Goal: Information Seeking & Learning: Learn about a topic

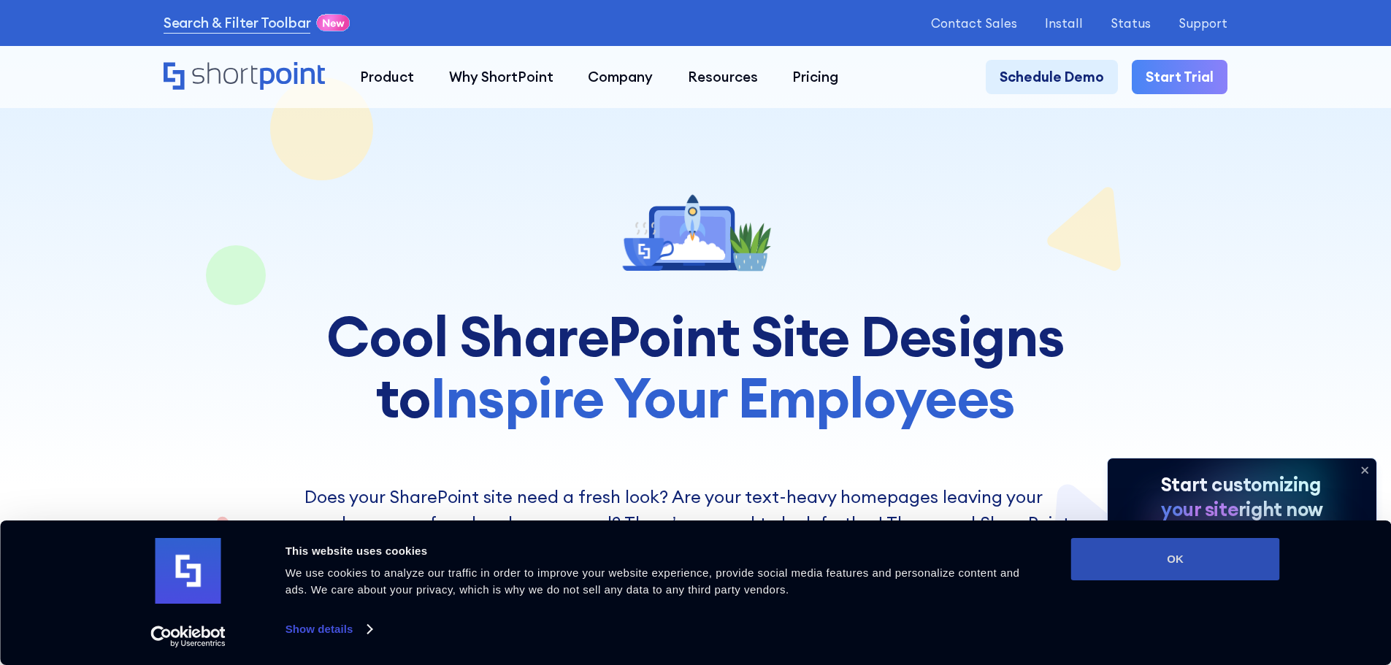
click at [1212, 555] on button "OK" at bounding box center [1175, 559] width 209 height 42
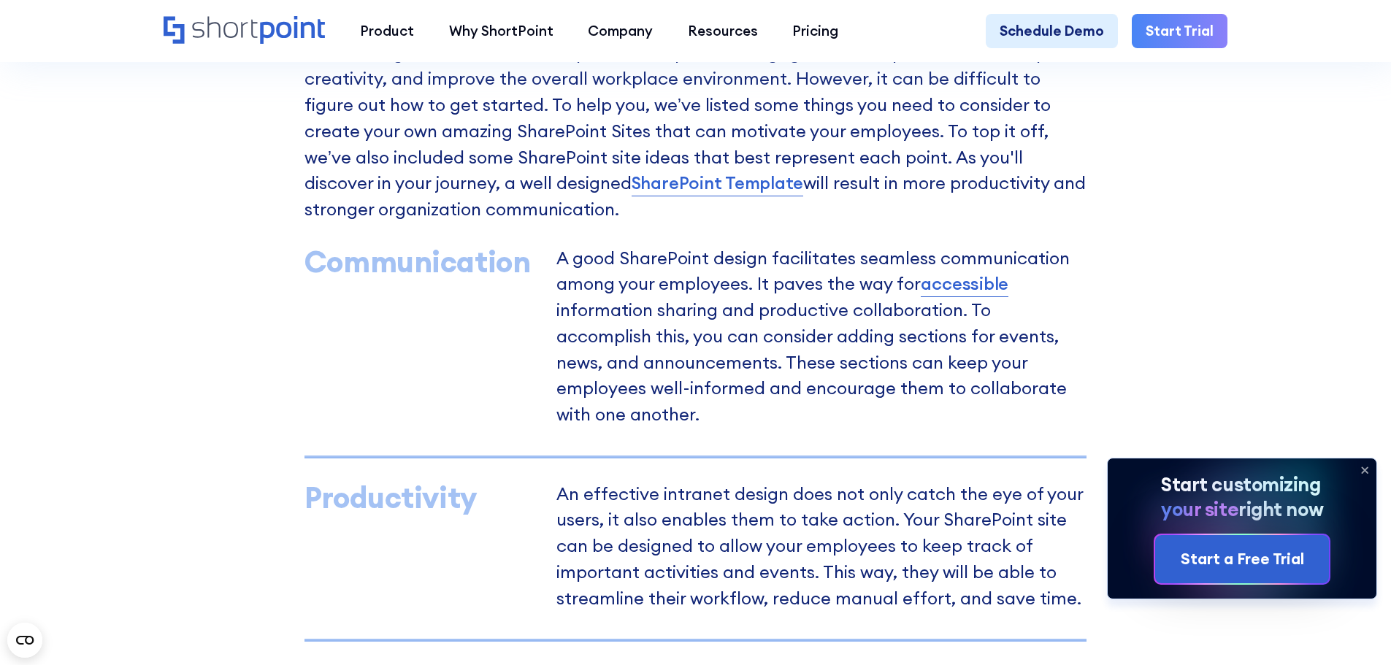
scroll to position [1315, 0]
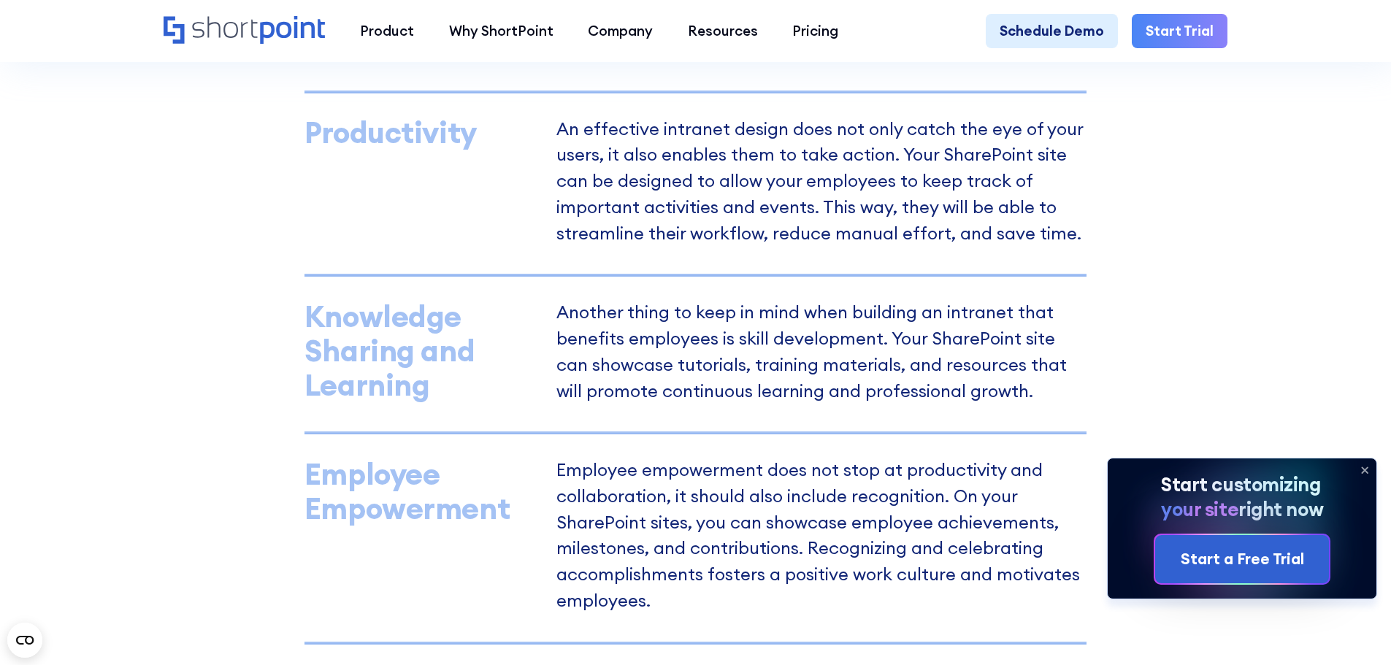
click at [1366, 470] on icon at bounding box center [1365, 470] width 6 height 6
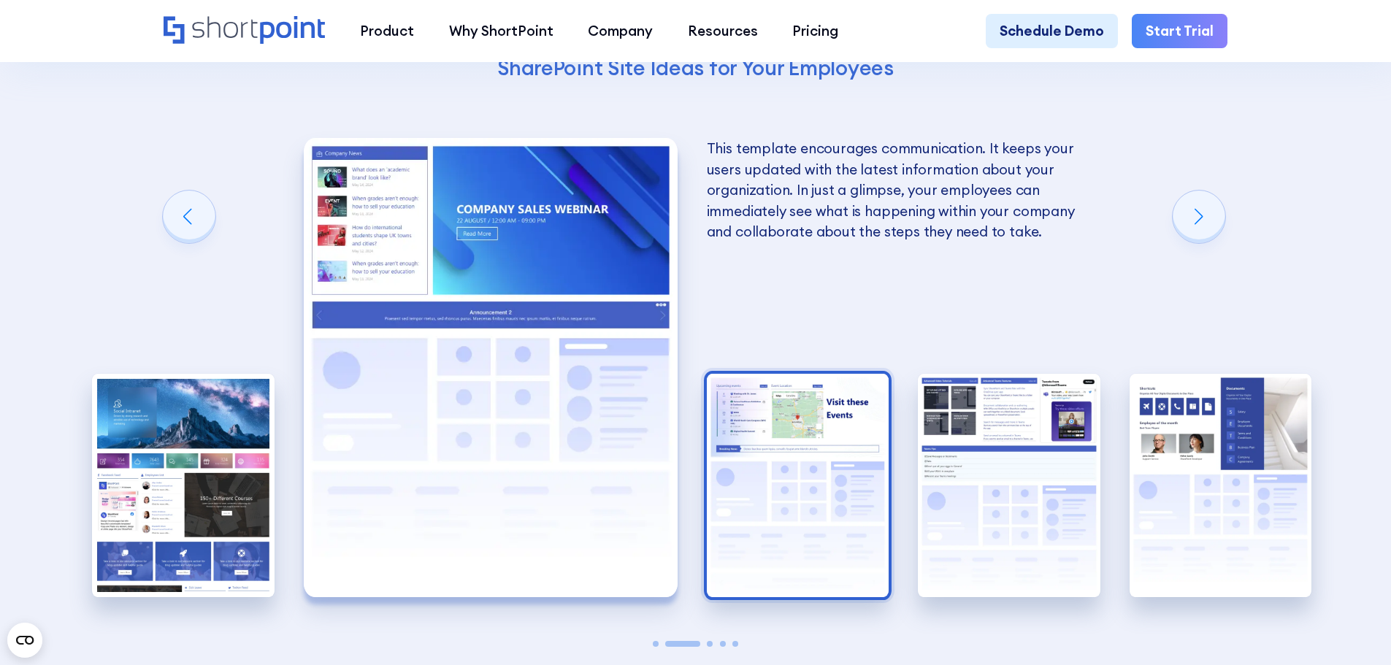
scroll to position [2921, 0]
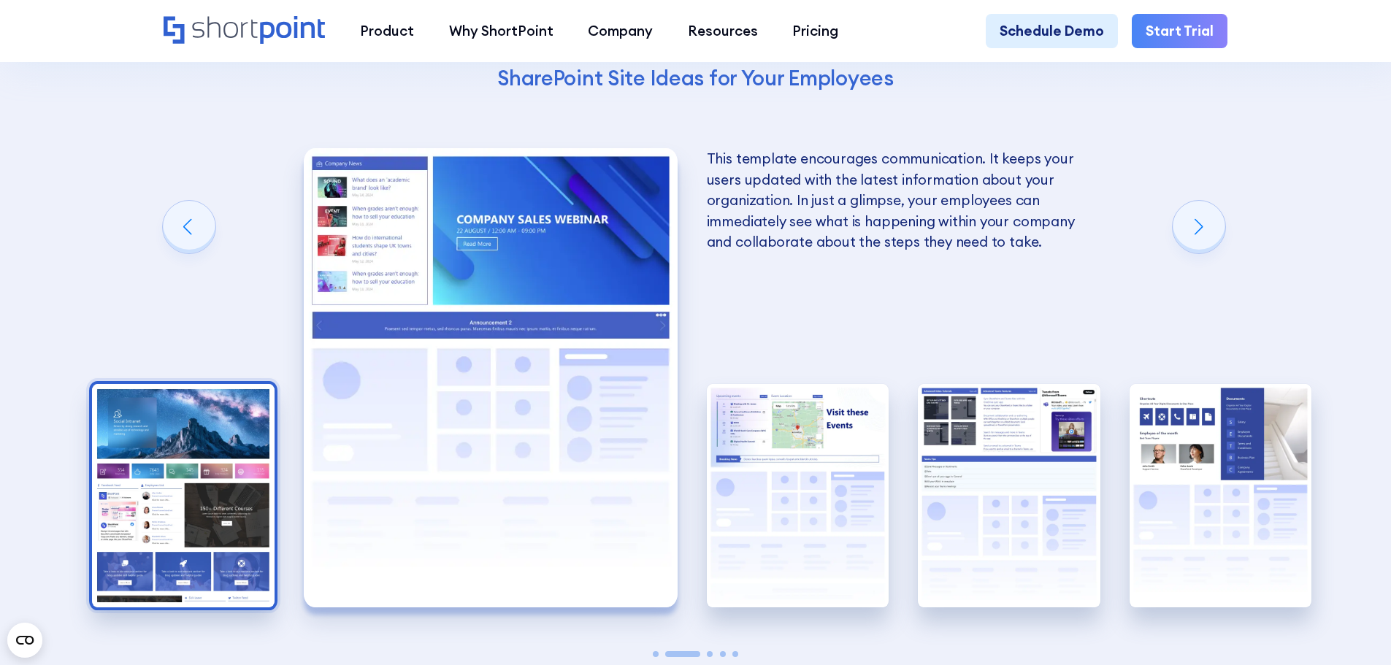
click at [219, 481] on img "1 / 5" at bounding box center [183, 496] width 183 height 224
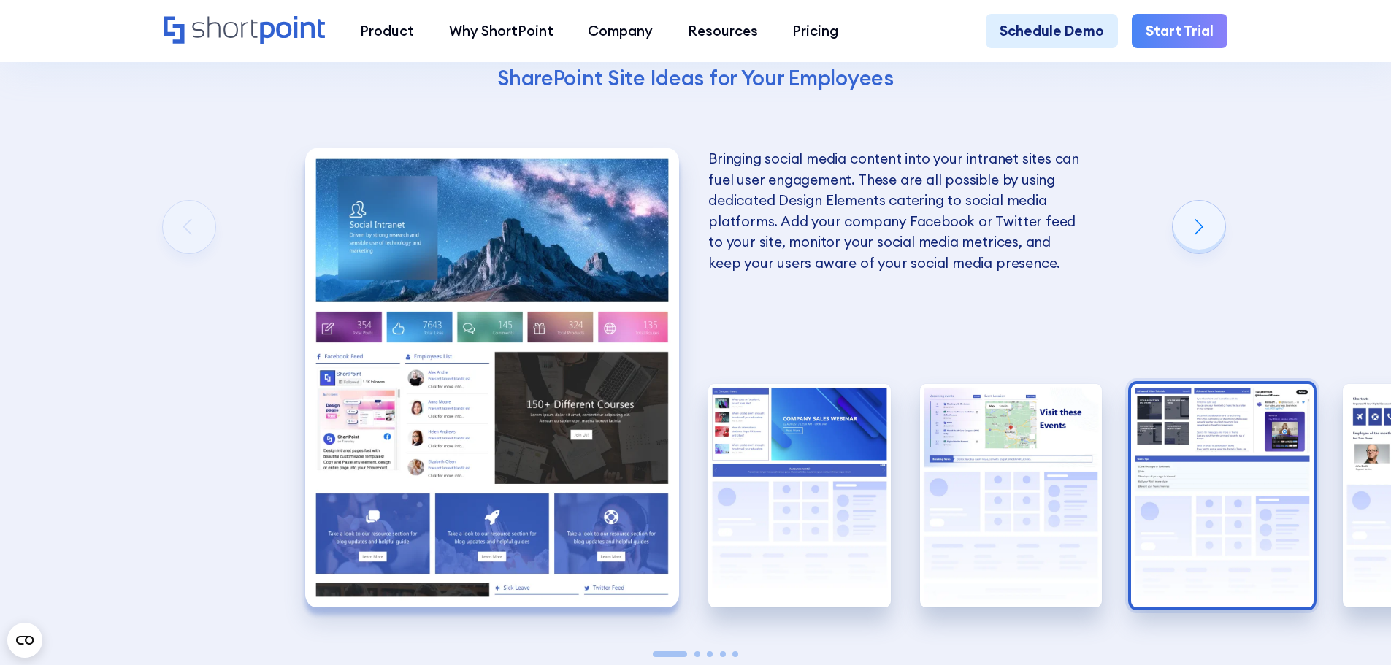
click at [1279, 496] on img "4 / 5" at bounding box center [1222, 496] width 183 height 224
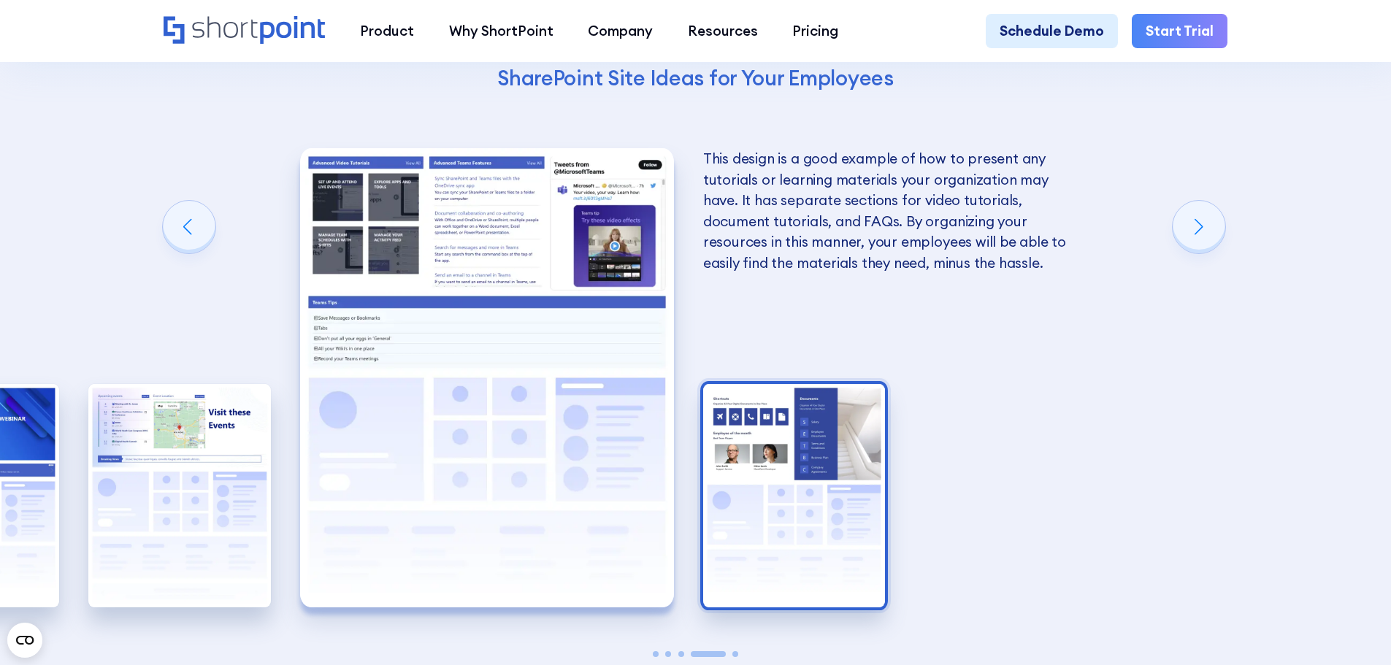
click at [811, 492] on img "5 / 5" at bounding box center [794, 496] width 183 height 224
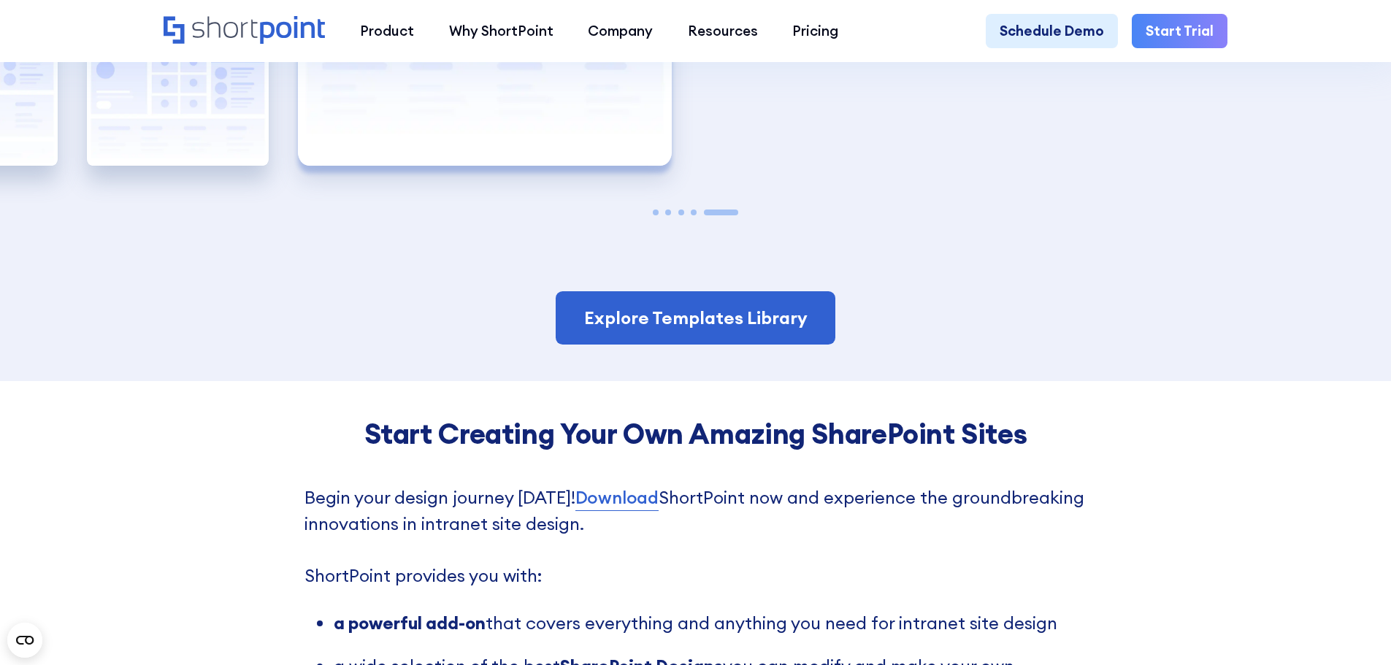
scroll to position [3360, 0]
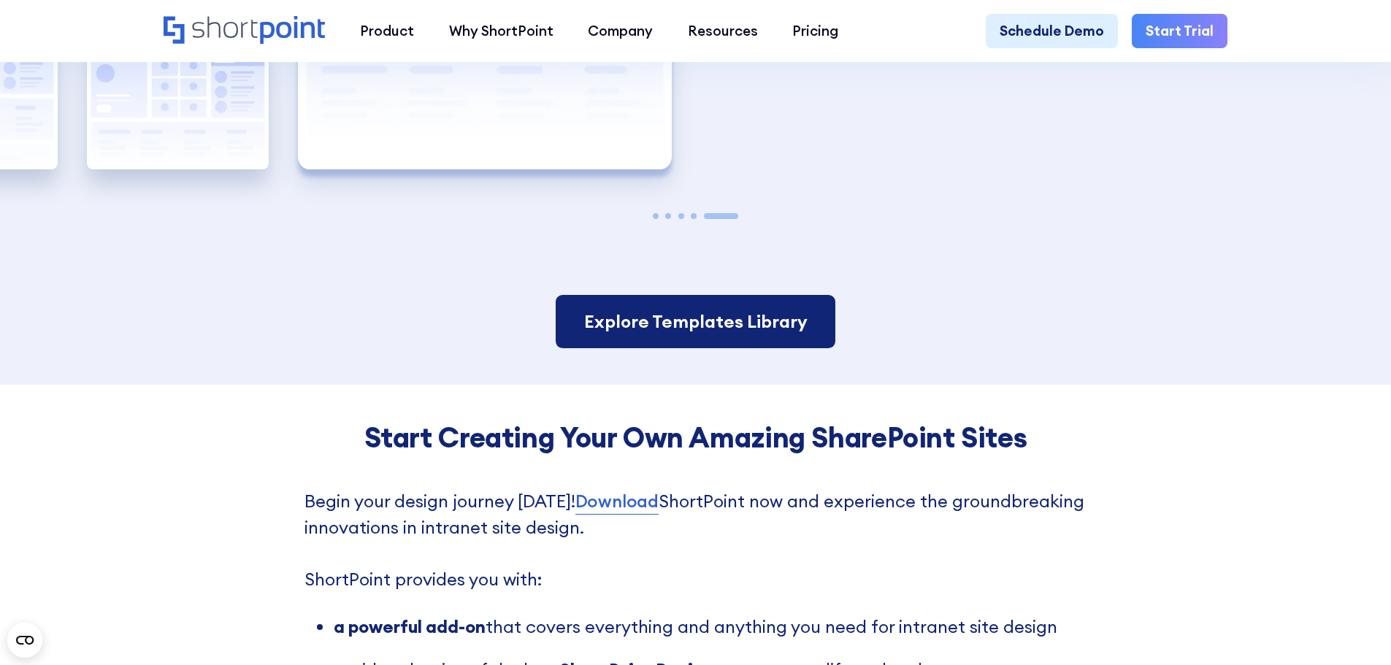
click at [718, 348] on link "Explore Templates Library" at bounding box center [695, 322] width 279 height 54
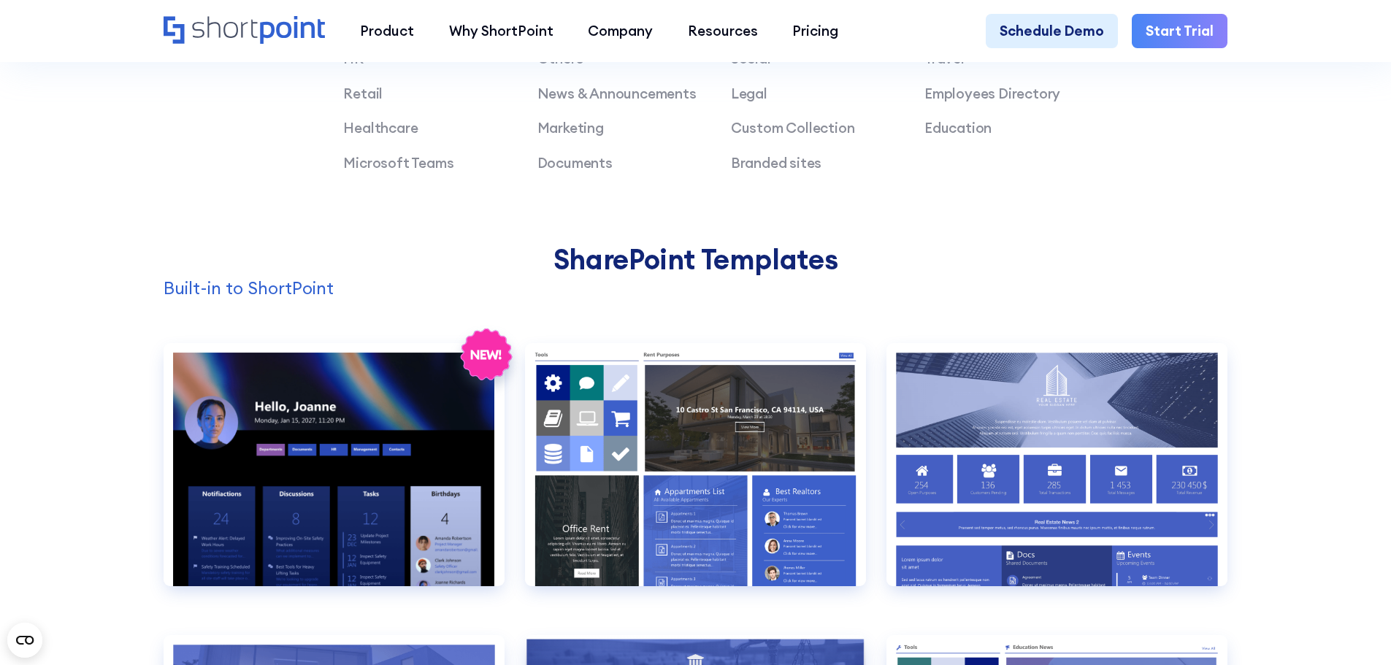
scroll to position [1315, 0]
